Goal: Information Seeking & Learning: Learn about a topic

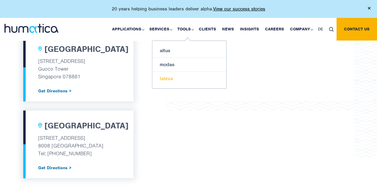
scroll to position [842, 0]
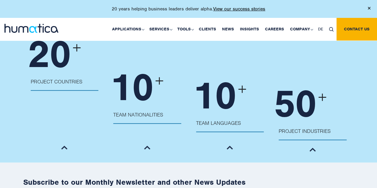
scroll to position [890, 0]
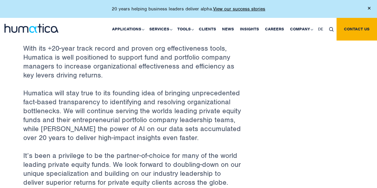
scroll to position [764, 0]
